Goal: Task Accomplishment & Management: Manage account settings

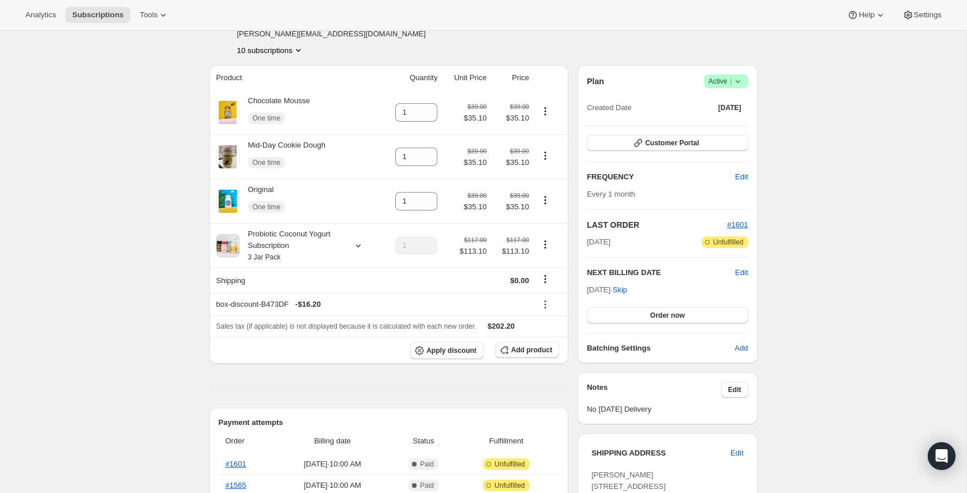
scroll to position [55, 0]
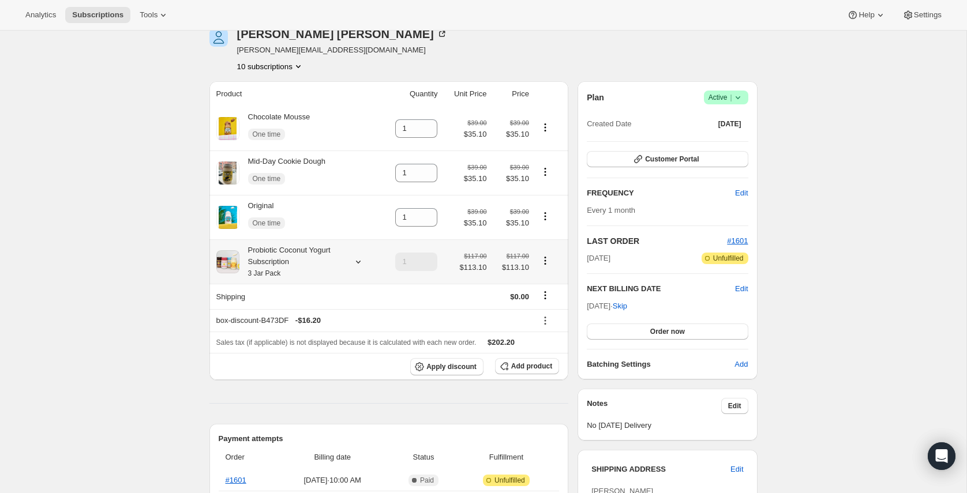
click at [291, 260] on div "Probiotic Coconut Yogurt Subscription 3 Jar Pack" at bounding box center [291, 262] width 104 height 35
click at [283, 261] on div "Probiotic Coconut Yogurt Subscription 3 Jar Pack" at bounding box center [291, 262] width 104 height 35
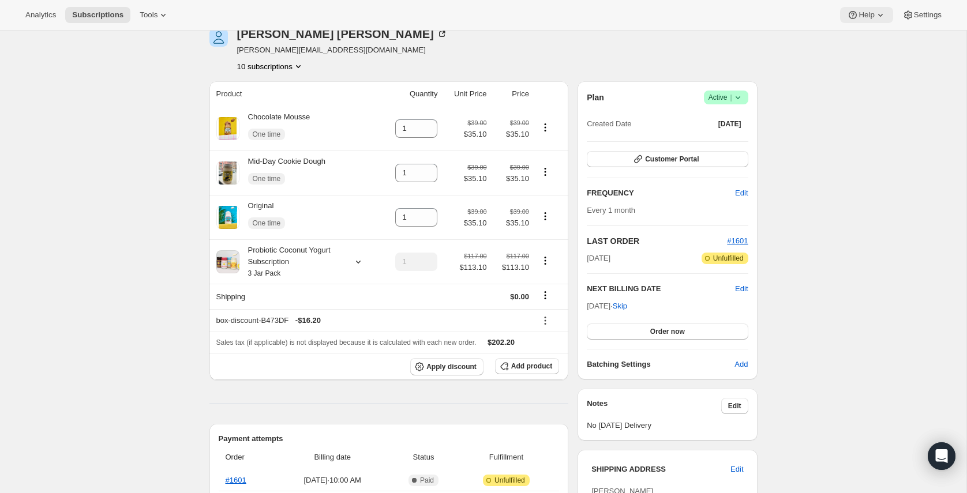
click at [871, 14] on span "Help" at bounding box center [866, 14] width 16 height 9
click at [853, 61] on span "Help Center" at bounding box center [863, 58] width 40 height 9
click at [275, 32] on div "[PERSON_NAME]" at bounding box center [342, 34] width 211 height 12
drag, startPoint x: 294, startPoint y: 323, endPoint x: 262, endPoint y: 297, distance: 41.4
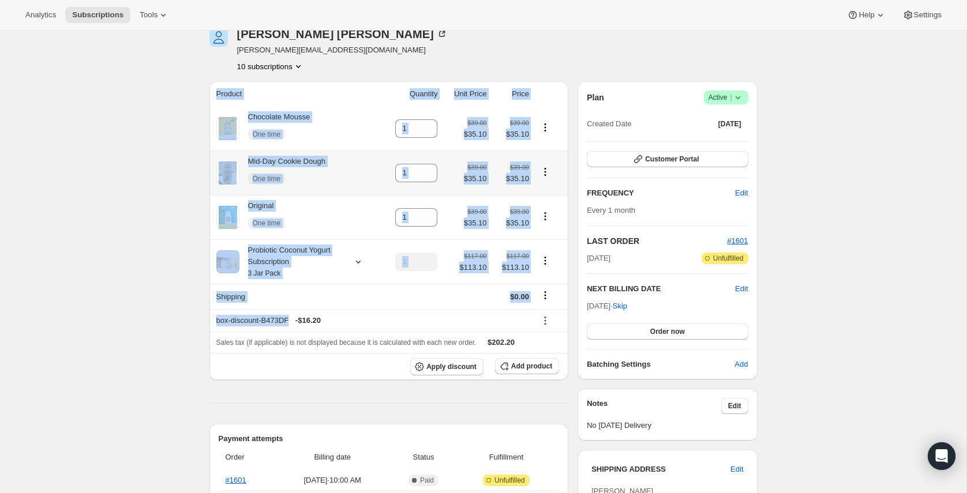
copy table "Product Quantity Unit Price Price Chocolate Mousse One time $39.00 $35.10 $39.0…"
drag, startPoint x: 241, startPoint y: 321, endPoint x: 231, endPoint y: 324, distance: 10.2
click at [240, 321] on div "box-discount-B473DF - $16.20" at bounding box center [372, 321] width 313 height 12
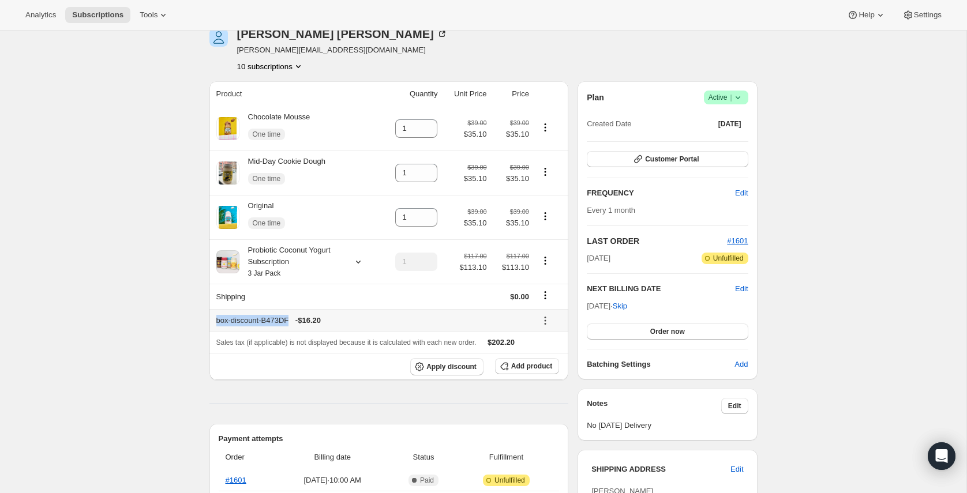
drag, startPoint x: 216, startPoint y: 323, endPoint x: 294, endPoint y: 325, distance: 77.3
click at [294, 325] on div "box-discount-B473DF - $16.20" at bounding box center [372, 321] width 313 height 12
copy div "box-discount-B473DF"
click at [269, 61] on button "10 subscriptions" at bounding box center [270, 67] width 67 height 12
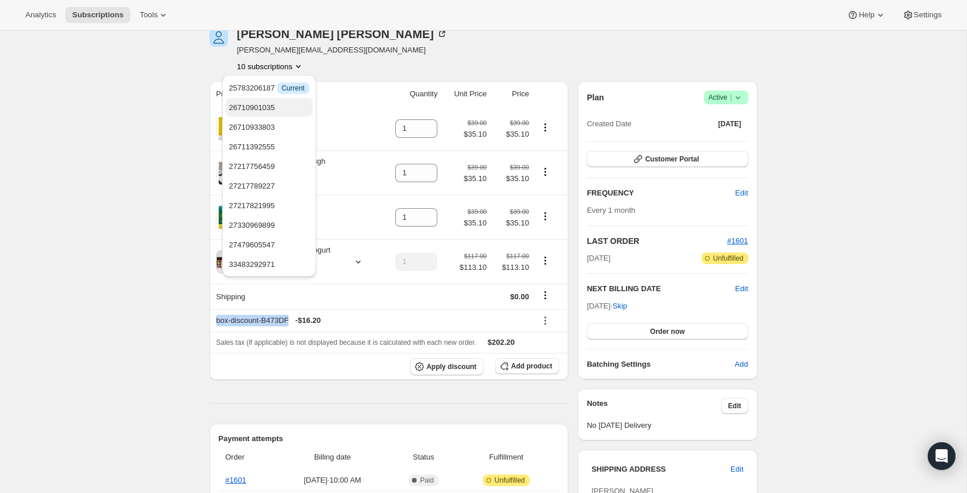
click at [260, 110] on span "26710901035" at bounding box center [252, 107] width 46 height 9
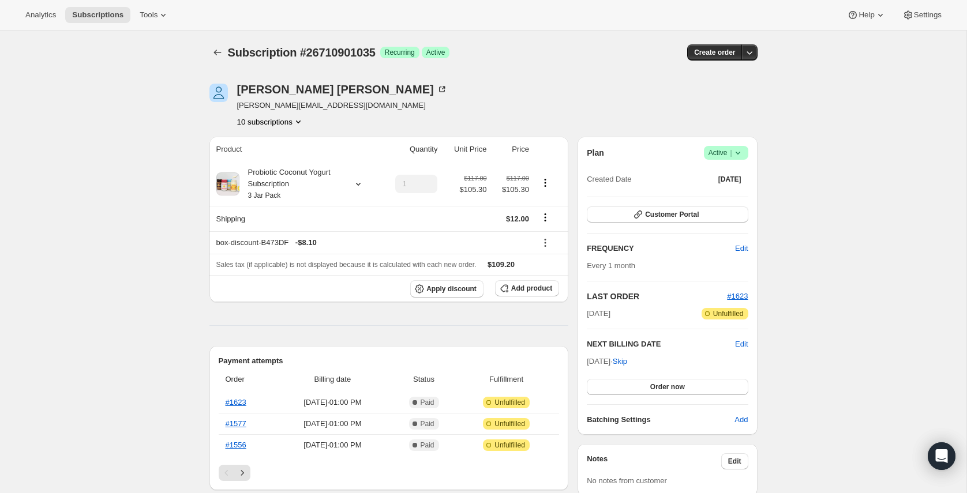
click at [269, 122] on button "10 subscriptions" at bounding box center [270, 122] width 67 height 12
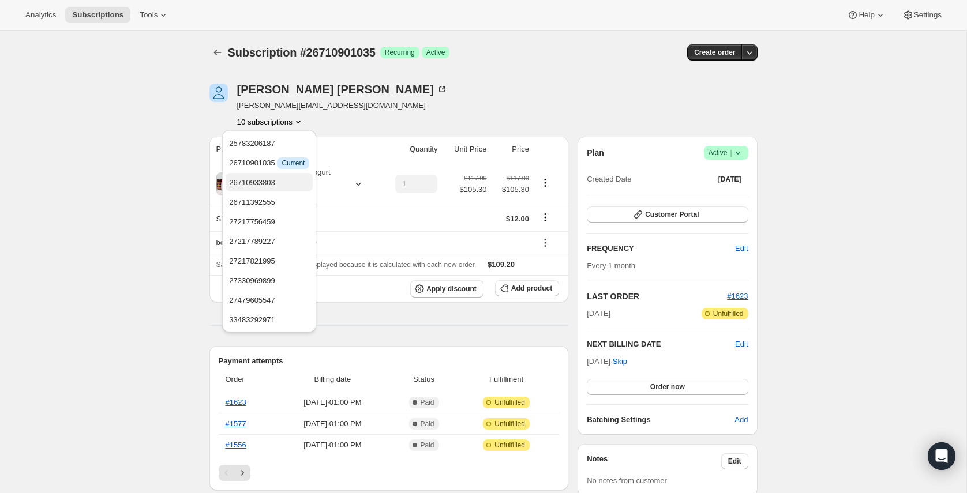
click at [264, 188] on span "26710933803" at bounding box center [269, 183] width 80 height 12
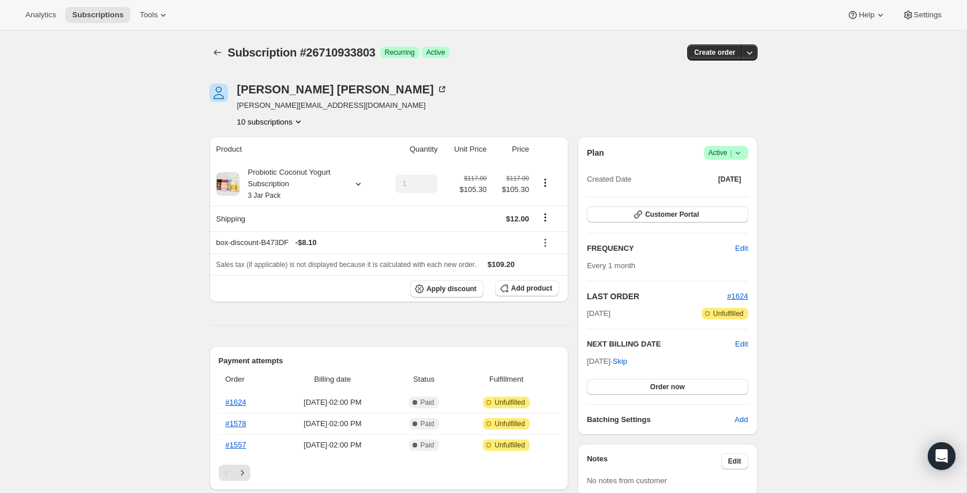
click at [267, 110] on span "[PERSON_NAME][EMAIL_ADDRESS][DOMAIN_NAME]" at bounding box center [342, 106] width 211 height 12
click at [265, 119] on button "10 subscriptions" at bounding box center [270, 122] width 67 height 12
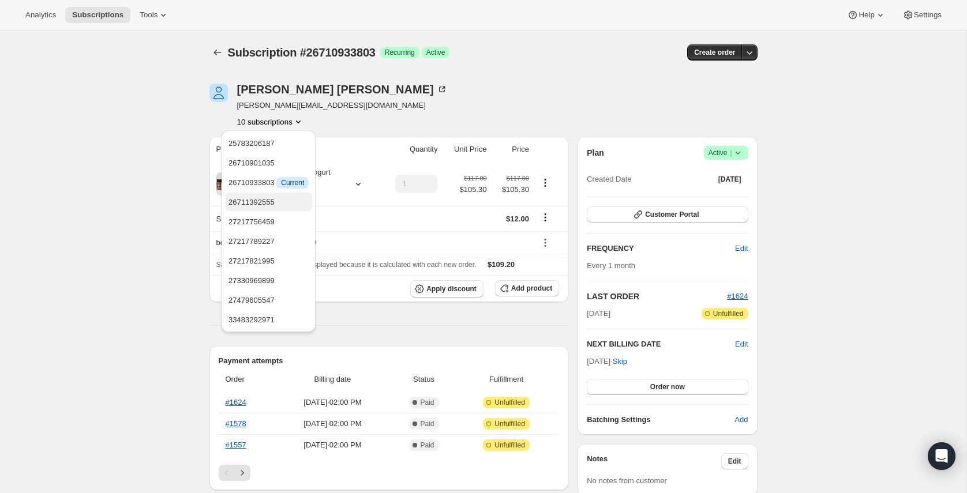
click at [258, 207] on span "26711392555" at bounding box center [268, 203] width 80 height 12
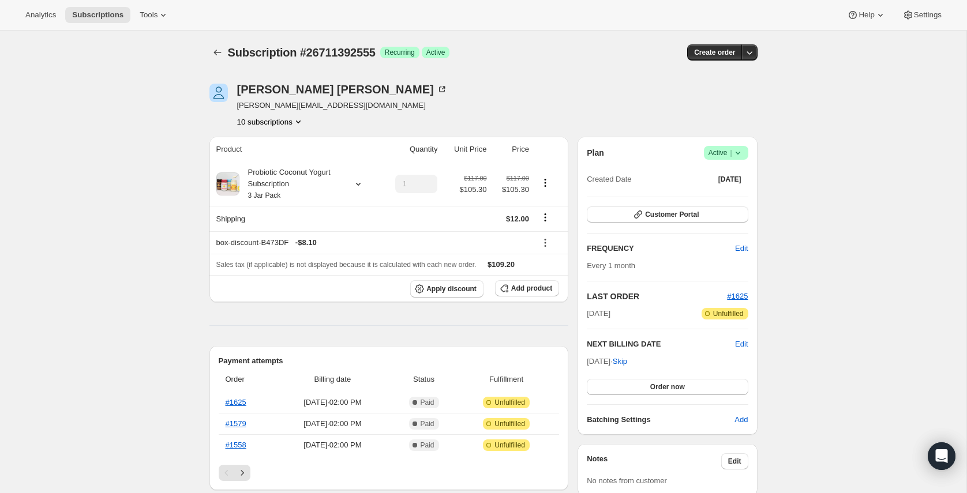
click at [270, 119] on button "10 subscriptions" at bounding box center [270, 122] width 67 height 12
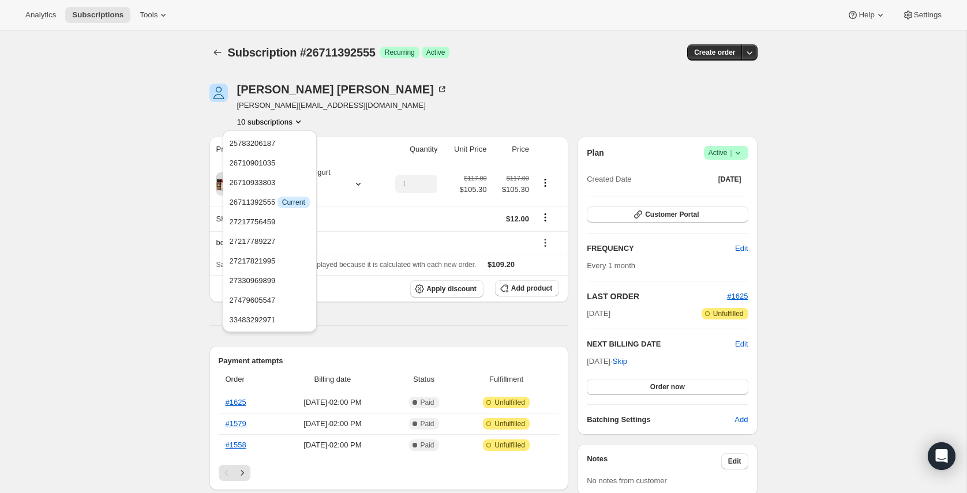
click at [253, 231] on ul "25783206187 26710901035 26710933803 26711392555 Info Current 27217756459 272177…" at bounding box center [269, 231] width 87 height 195
click at [256, 222] on span "27217756459" at bounding box center [253, 221] width 46 height 9
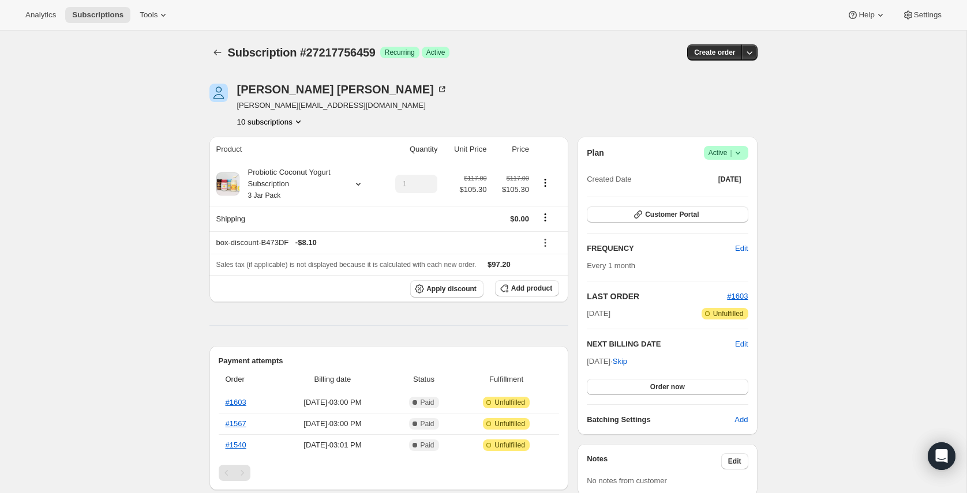
click at [293, 122] on button "10 subscriptions" at bounding box center [270, 122] width 67 height 12
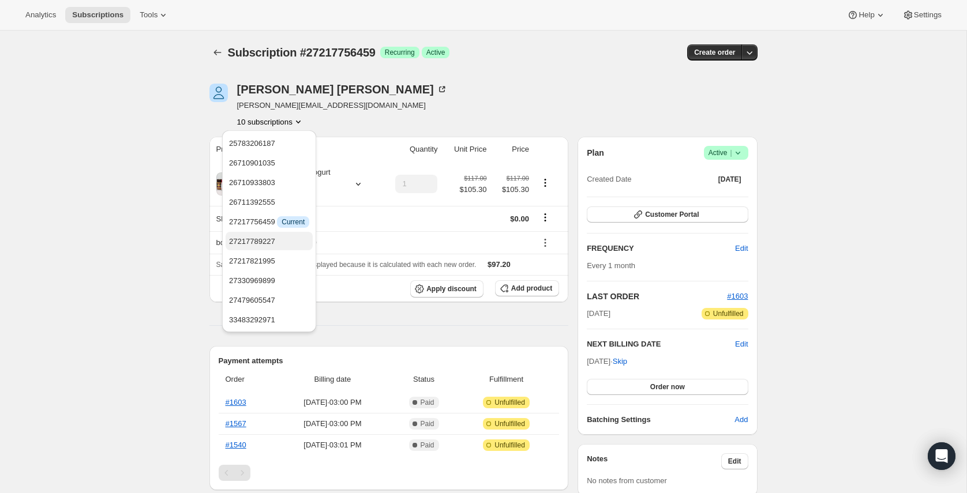
click at [272, 247] on button "27217789227" at bounding box center [269, 241] width 87 height 18
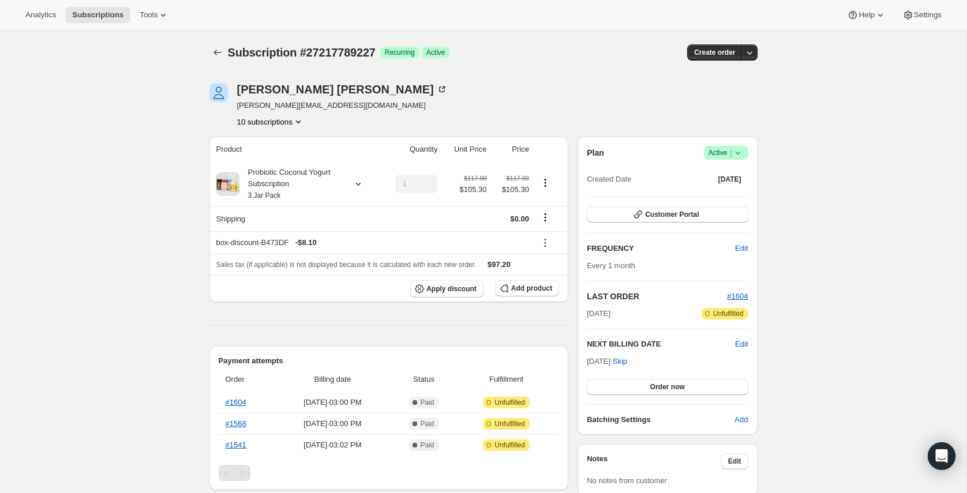
click at [283, 123] on button "10 subscriptions" at bounding box center [270, 122] width 67 height 12
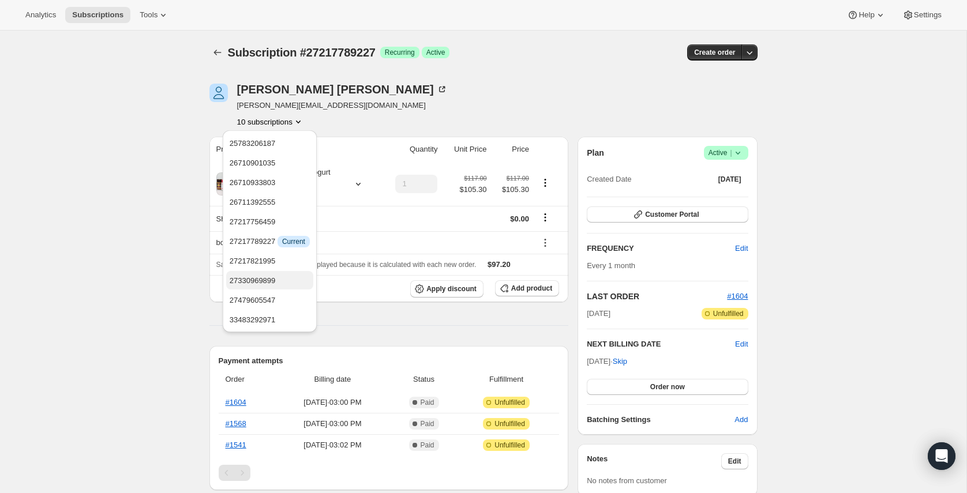
click at [254, 283] on span "27330969899" at bounding box center [253, 280] width 46 height 9
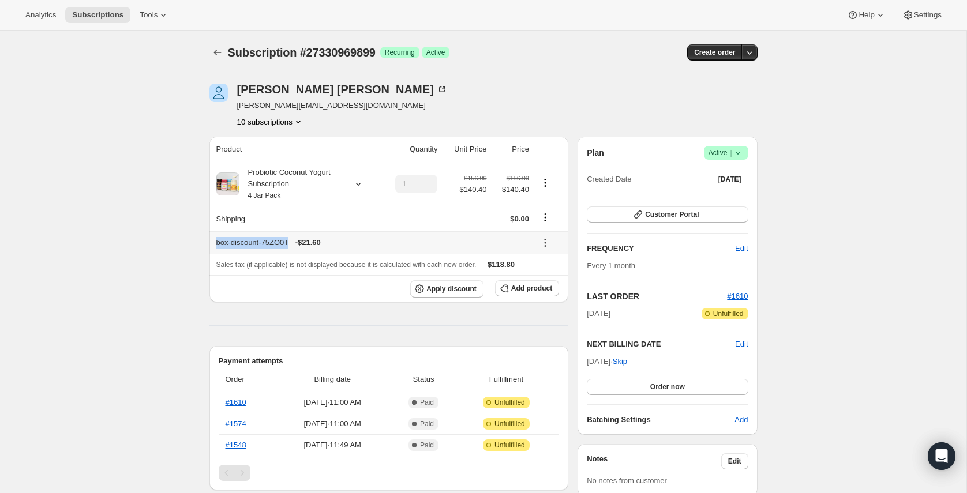
drag, startPoint x: 216, startPoint y: 244, endPoint x: 294, endPoint y: 243, distance: 78.5
click at [294, 243] on div "box-discount-75ZO0T - $21.60" at bounding box center [372, 243] width 313 height 12
copy div "box-discount-75ZO0T"
